Goal: Task Accomplishment & Management: Use online tool/utility

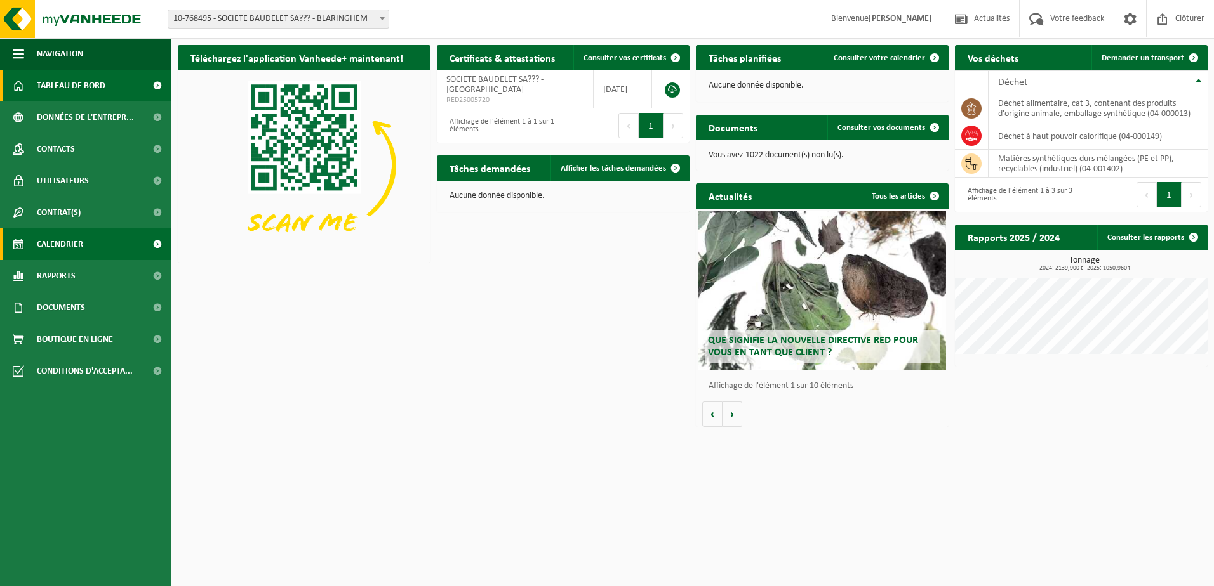
click at [76, 243] on span "Calendrier" at bounding box center [60, 245] width 46 height 32
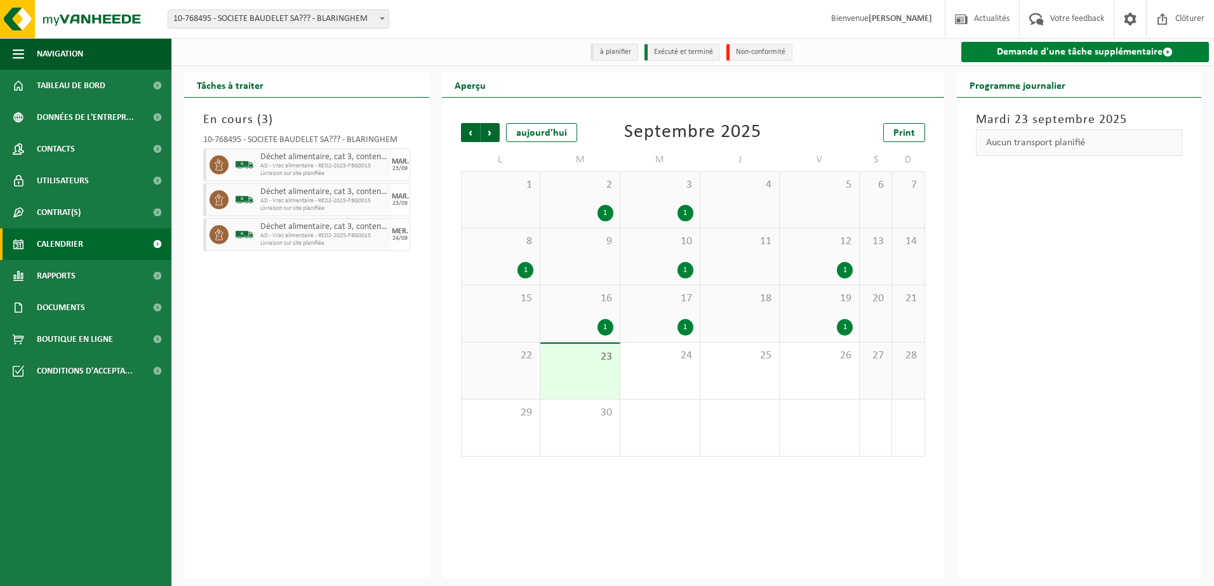
click at [1061, 53] on link "Demande d'une tâche supplémentaire" at bounding box center [1085, 52] width 248 height 20
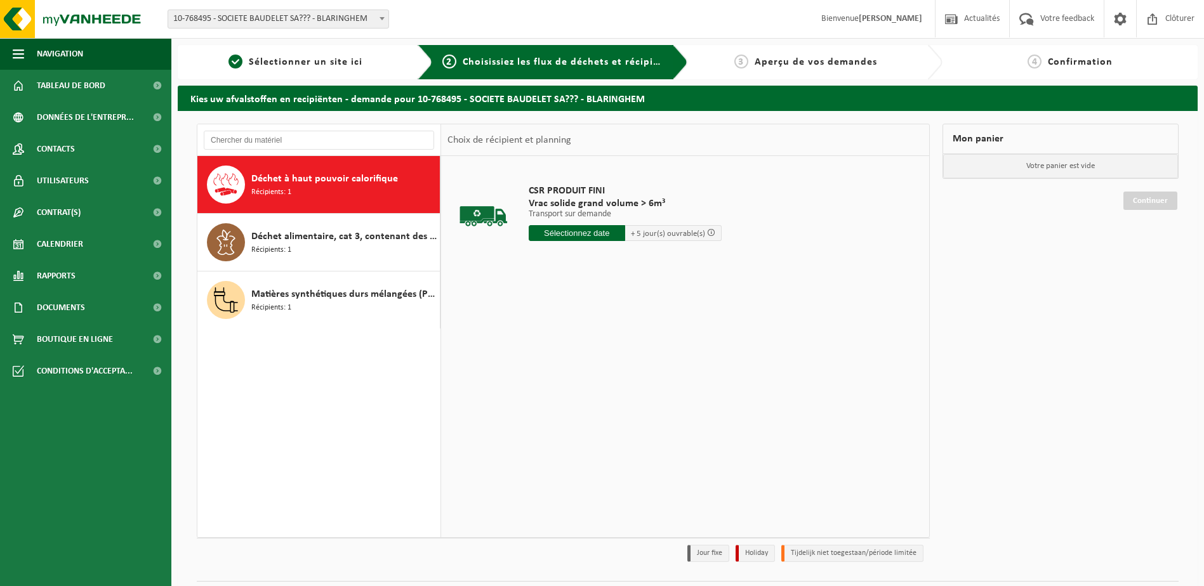
click at [589, 235] on input "text" at bounding box center [577, 233] width 96 height 16
click at [490, 291] on div "CSR PRODUIT FINI Vrac solide grand volume > 6m³ Transport sur demande Transport…" at bounding box center [685, 346] width 488 height 381
click at [317, 239] on span "Déchet alimentaire, cat 3, contenant des produits d'origine animale, emballage …" at bounding box center [343, 236] width 185 height 15
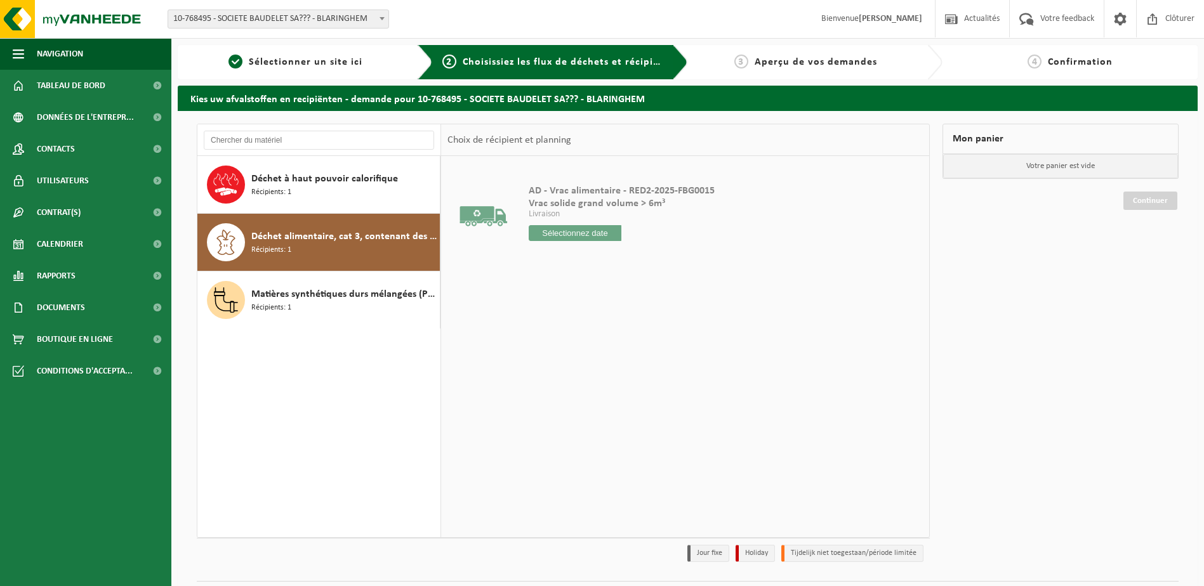
click at [555, 232] on input "text" at bounding box center [575, 233] width 93 height 16
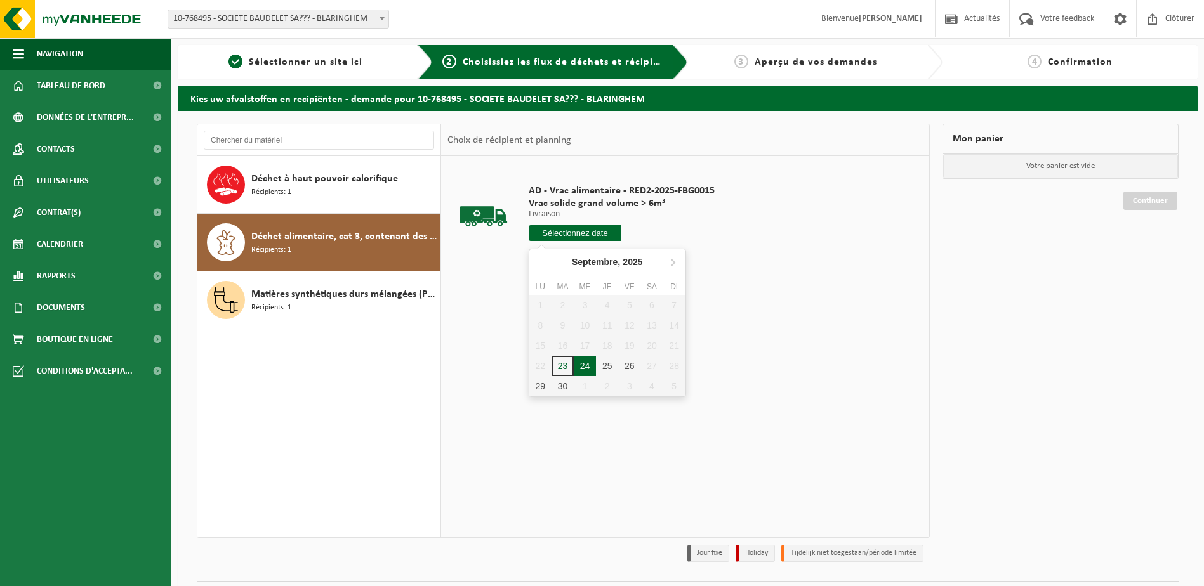
click at [587, 363] on div "24" at bounding box center [585, 366] width 22 height 20
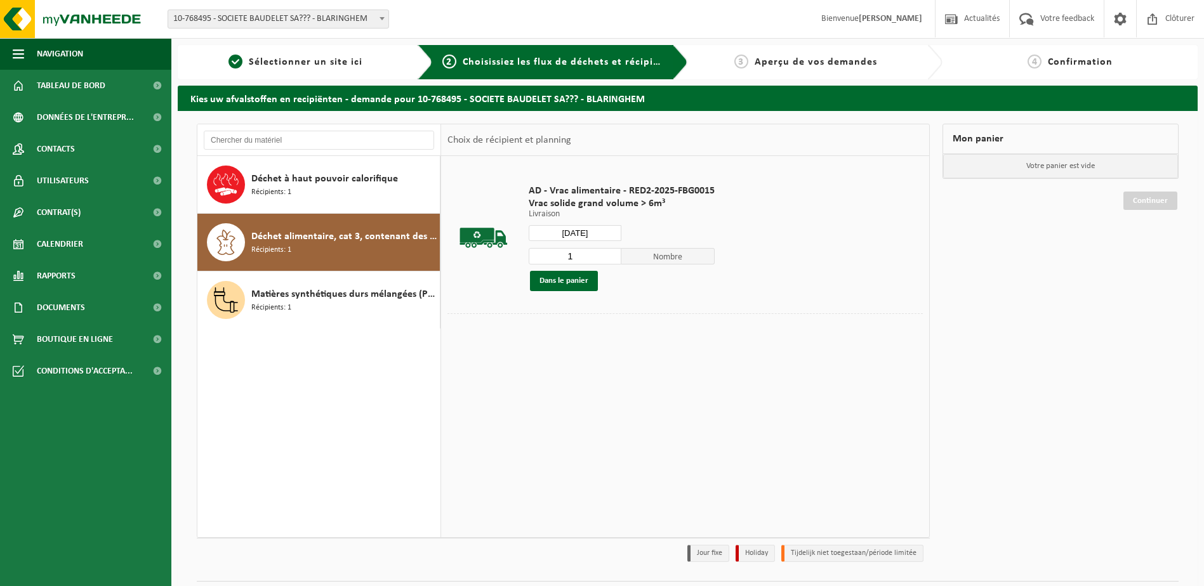
type input "à partir de 2025-09-24"
click at [572, 283] on button "Dans le panier" at bounding box center [564, 281] width 68 height 20
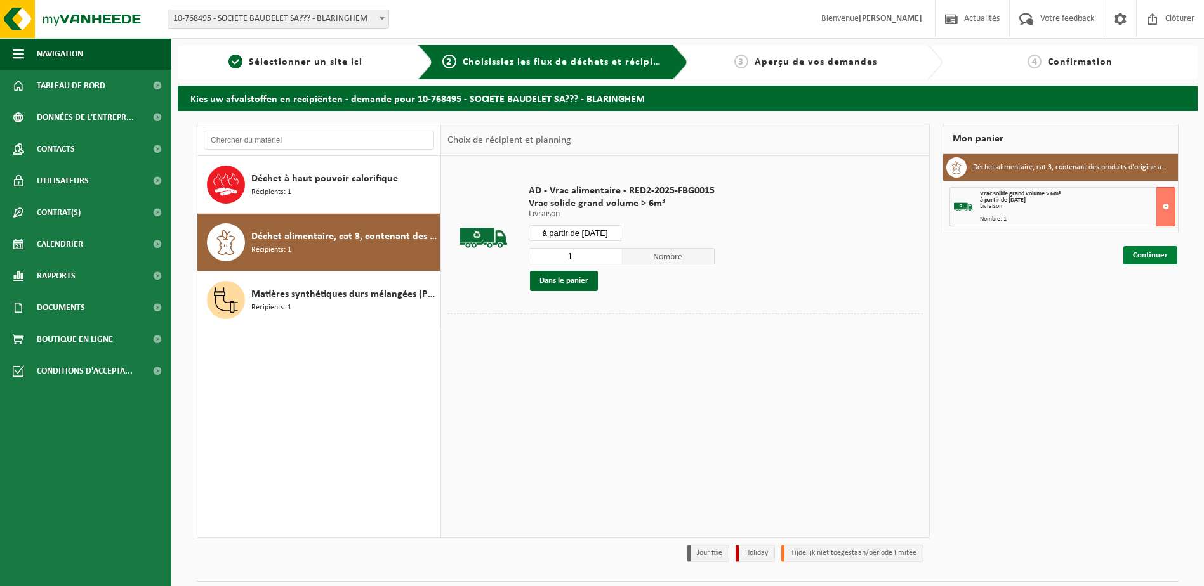
click at [1172, 257] on link "Continuer" at bounding box center [1150, 255] width 54 height 18
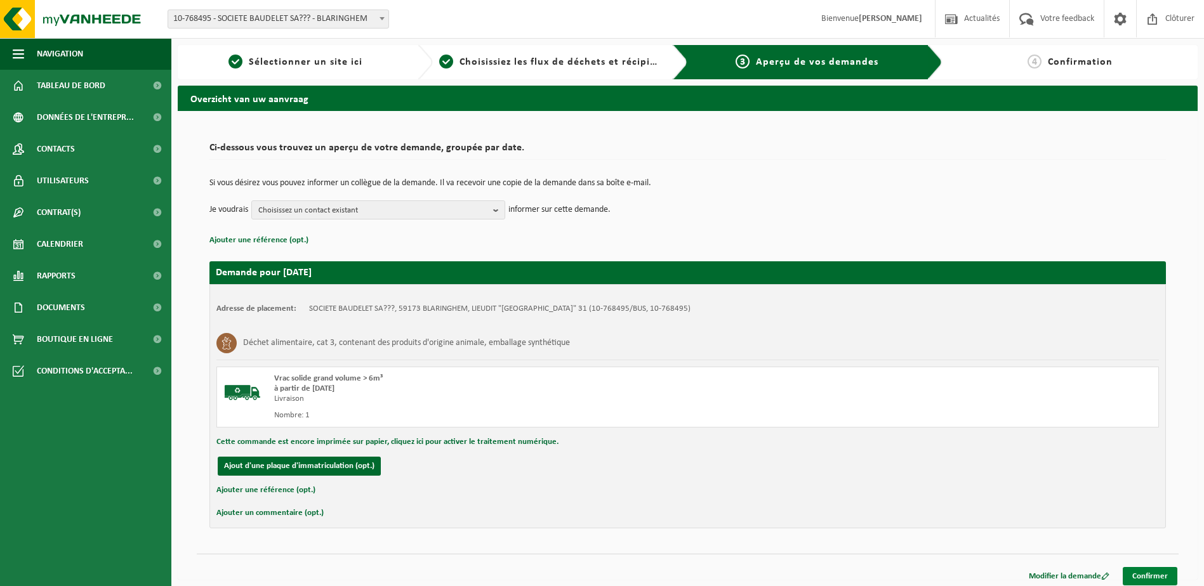
click at [1161, 571] on link "Confirmer" at bounding box center [1150, 576] width 55 height 18
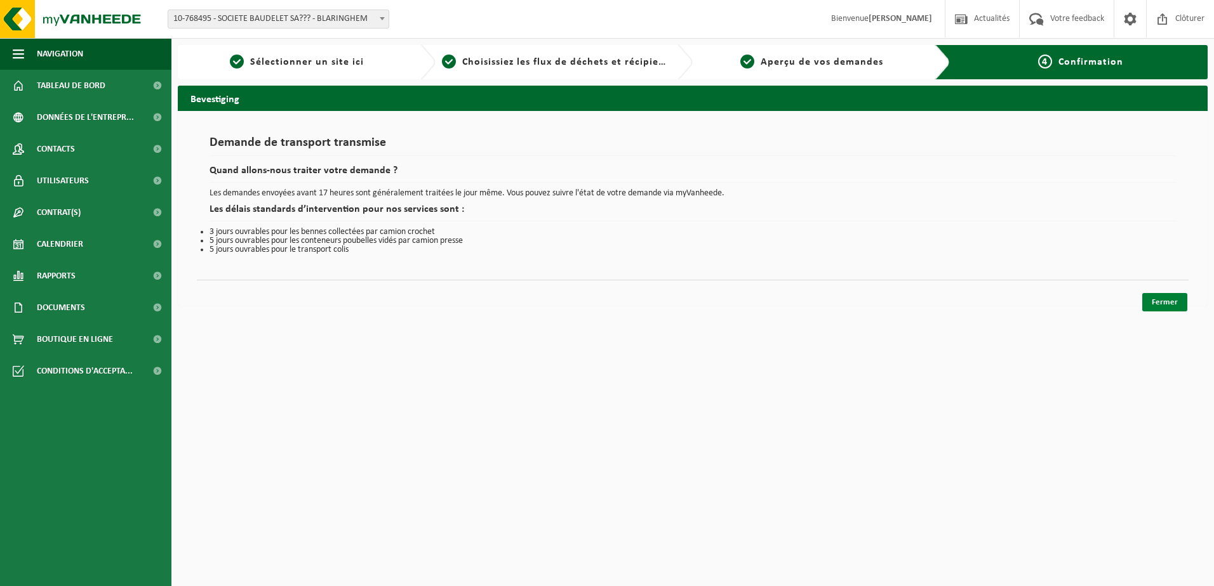
click at [1165, 301] on link "Fermer" at bounding box center [1164, 302] width 45 height 18
